Goal: Task Accomplishment & Management: Manage account settings

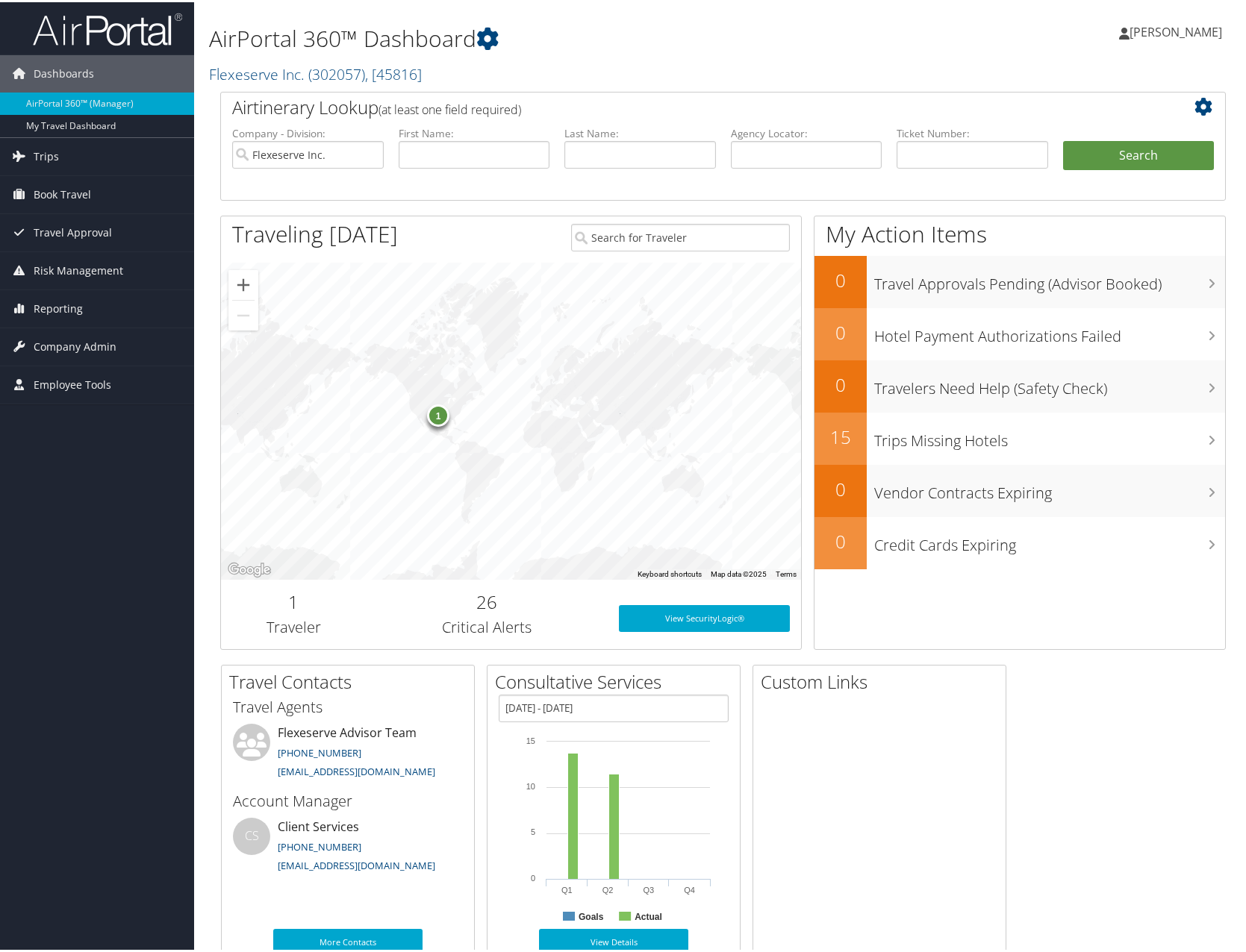
click at [742, 54] on div "AirPortal 360™ Dashboard Flexeserve Inc. ( 302057 ) , [ 45816 ] Flexeserve Inc.…" at bounding box center [552, 46] width 685 height 76
click at [64, 155] on link "Trips" at bounding box center [97, 155] width 194 height 37
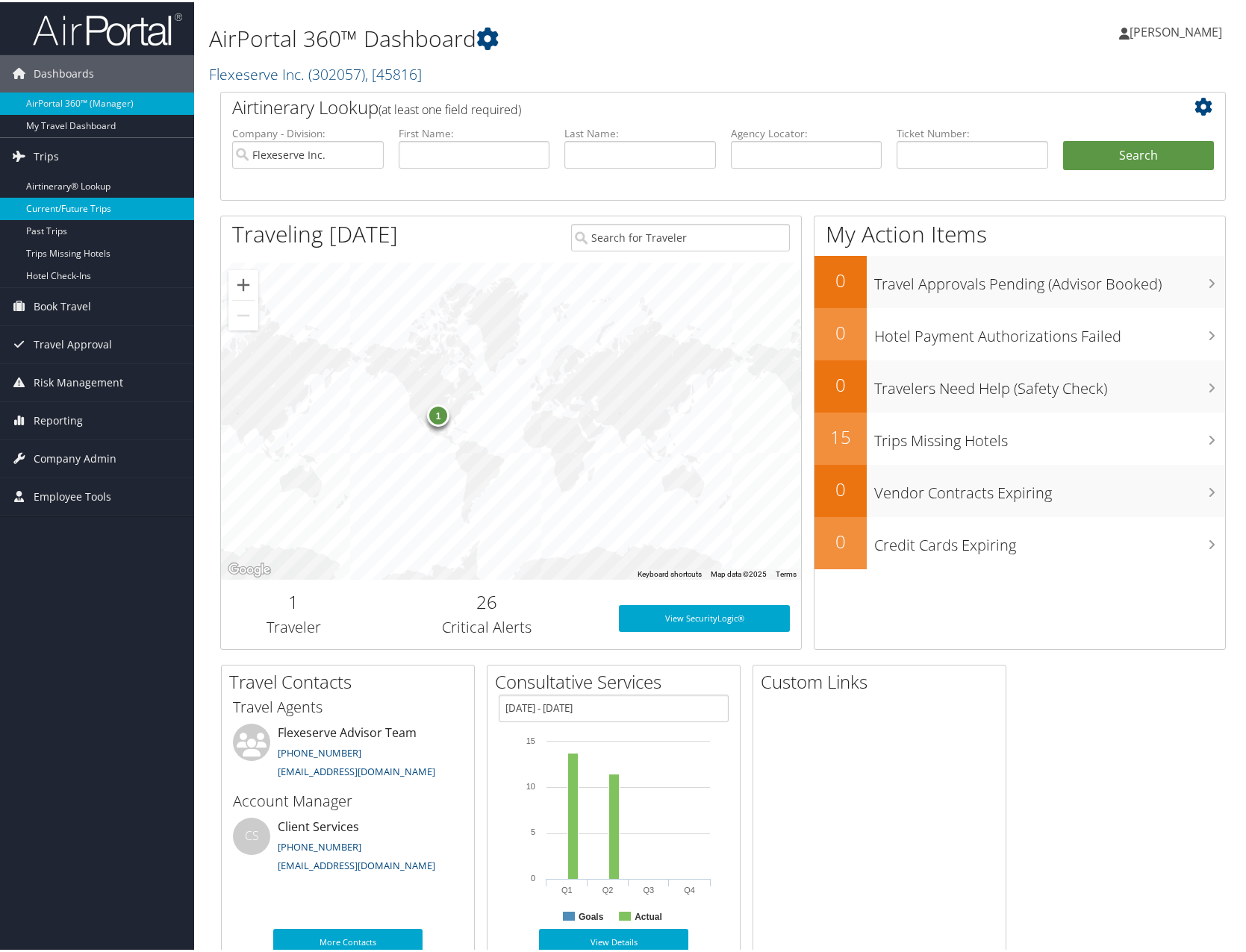
click at [89, 200] on link "Current/Future Trips" at bounding box center [97, 207] width 194 height 23
